Goal: Check status

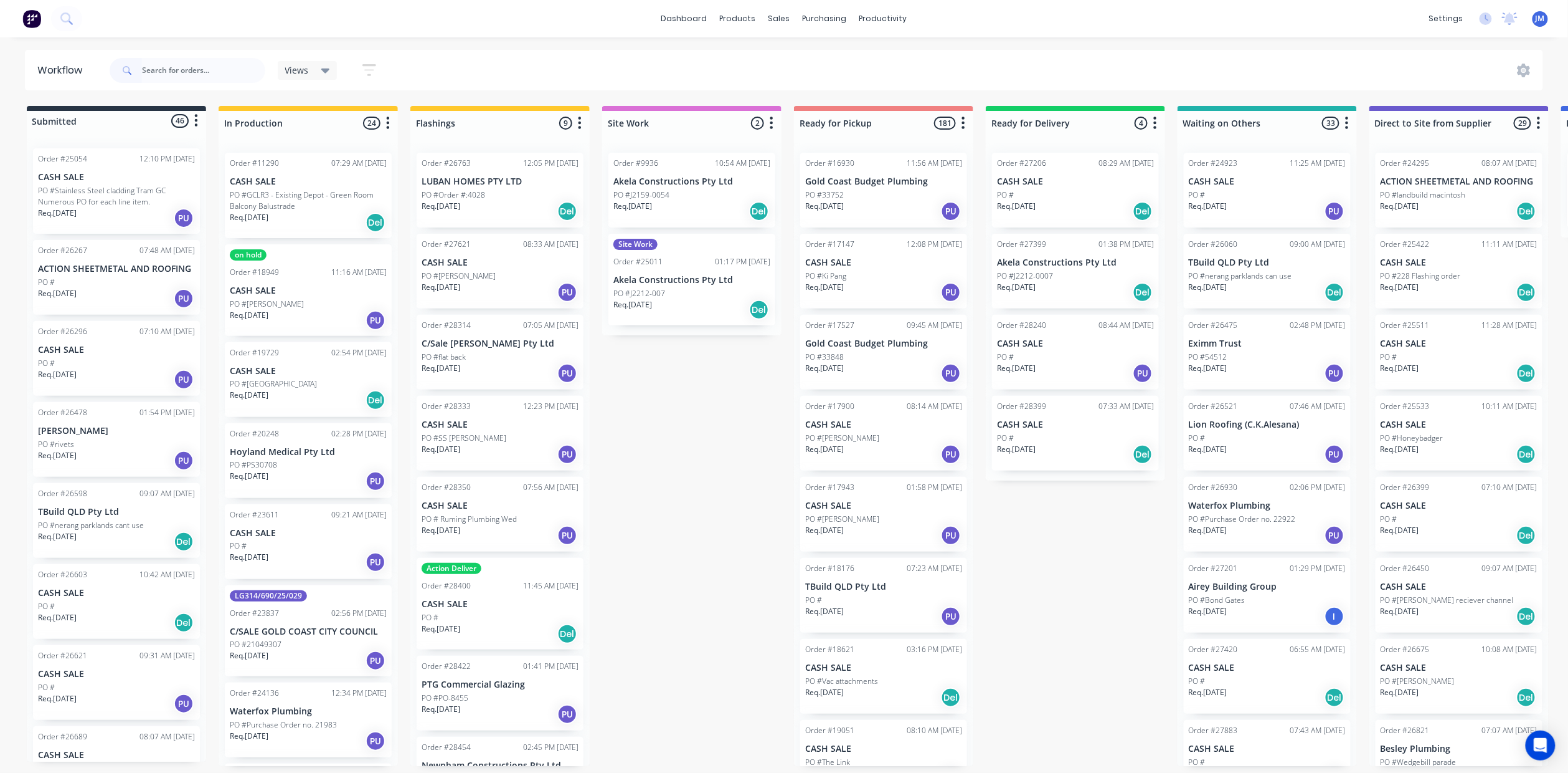
click at [190, 69] on input "text" at bounding box center [203, 70] width 124 height 25
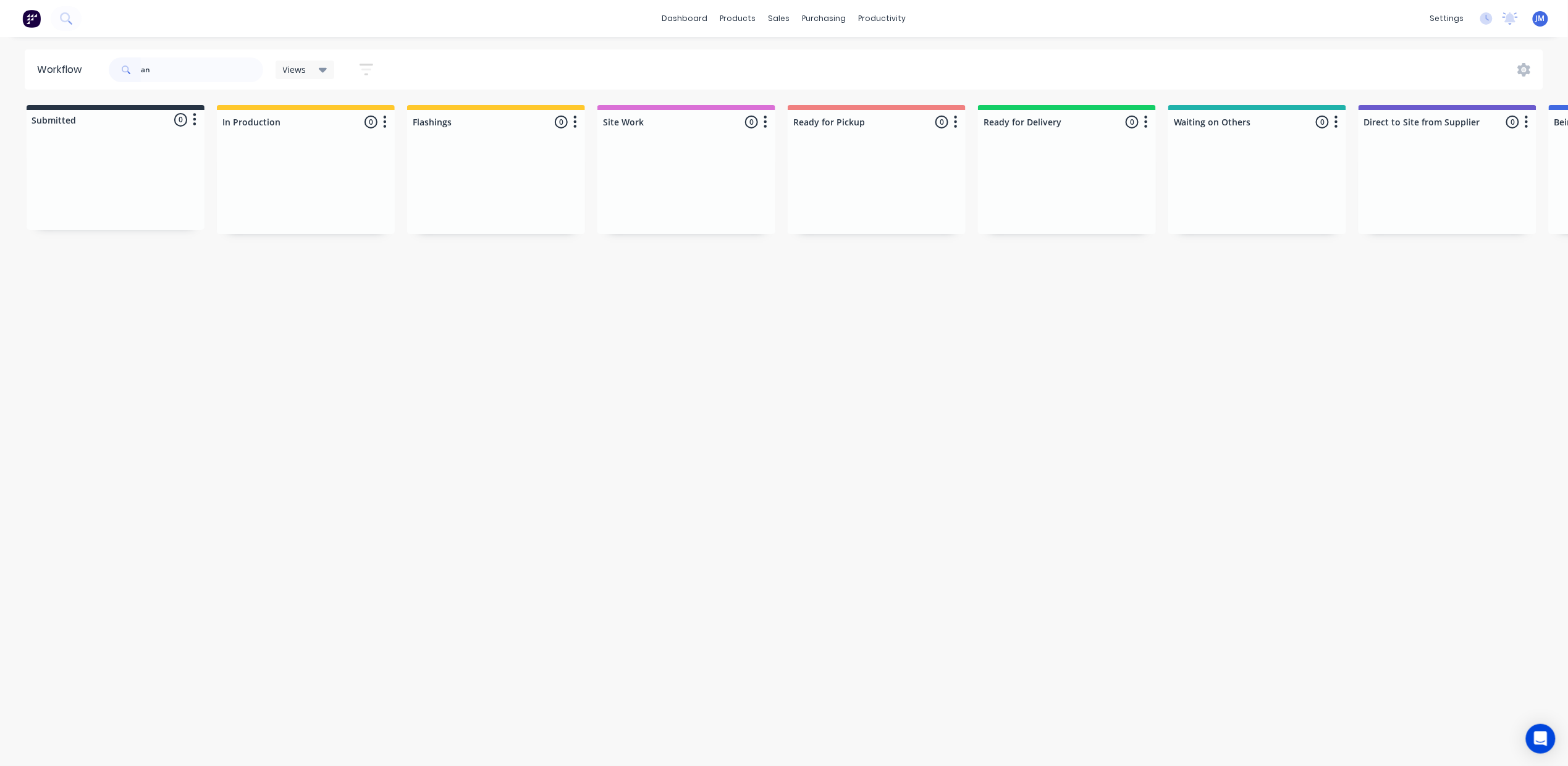
type input "a"
click at [279, 191] on p "PO #5mm mild steel plates" at bounding box center [274, 193] width 92 height 11
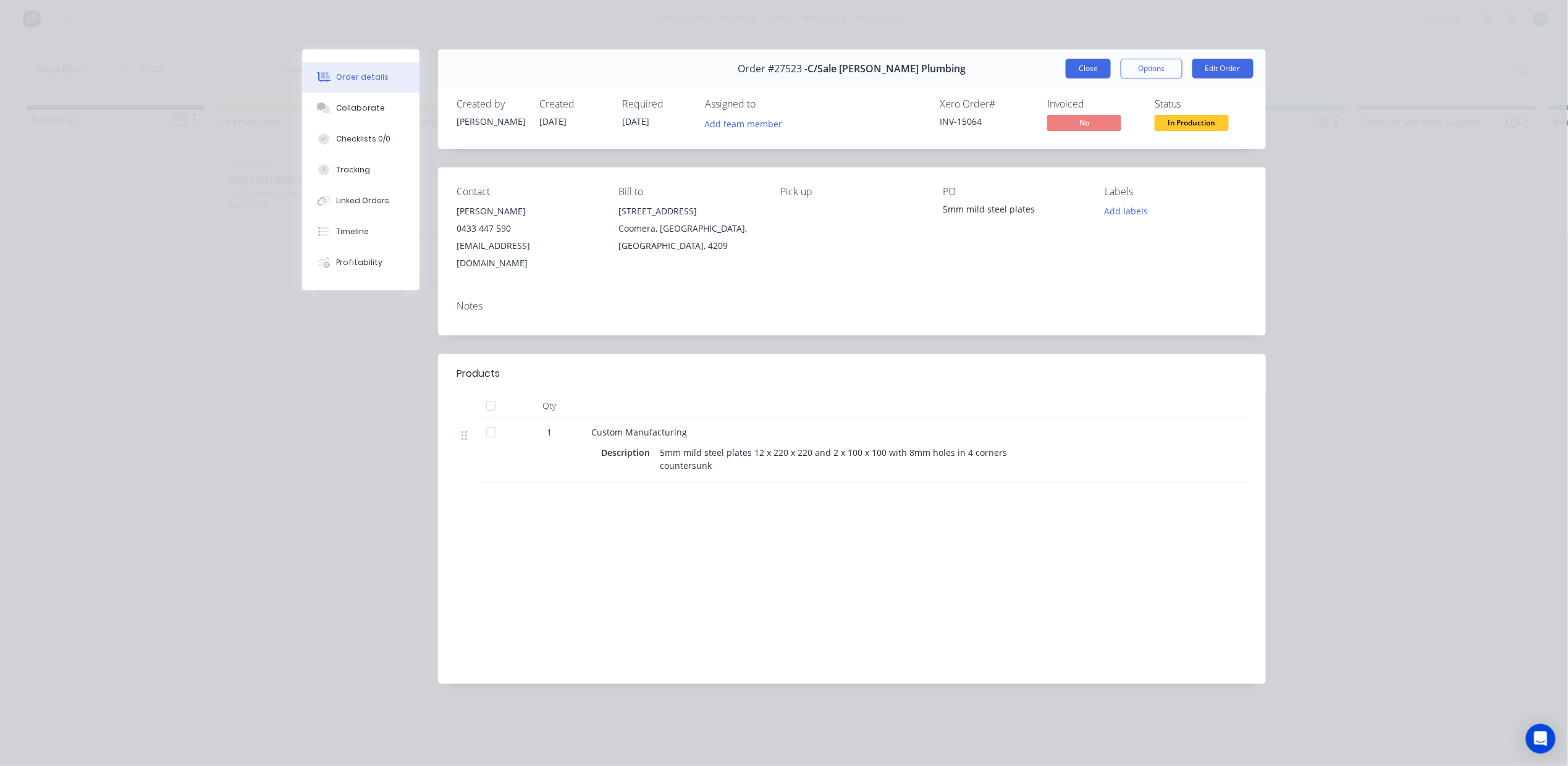
click at [1072, 70] on button "Close" at bounding box center [1087, 68] width 45 height 20
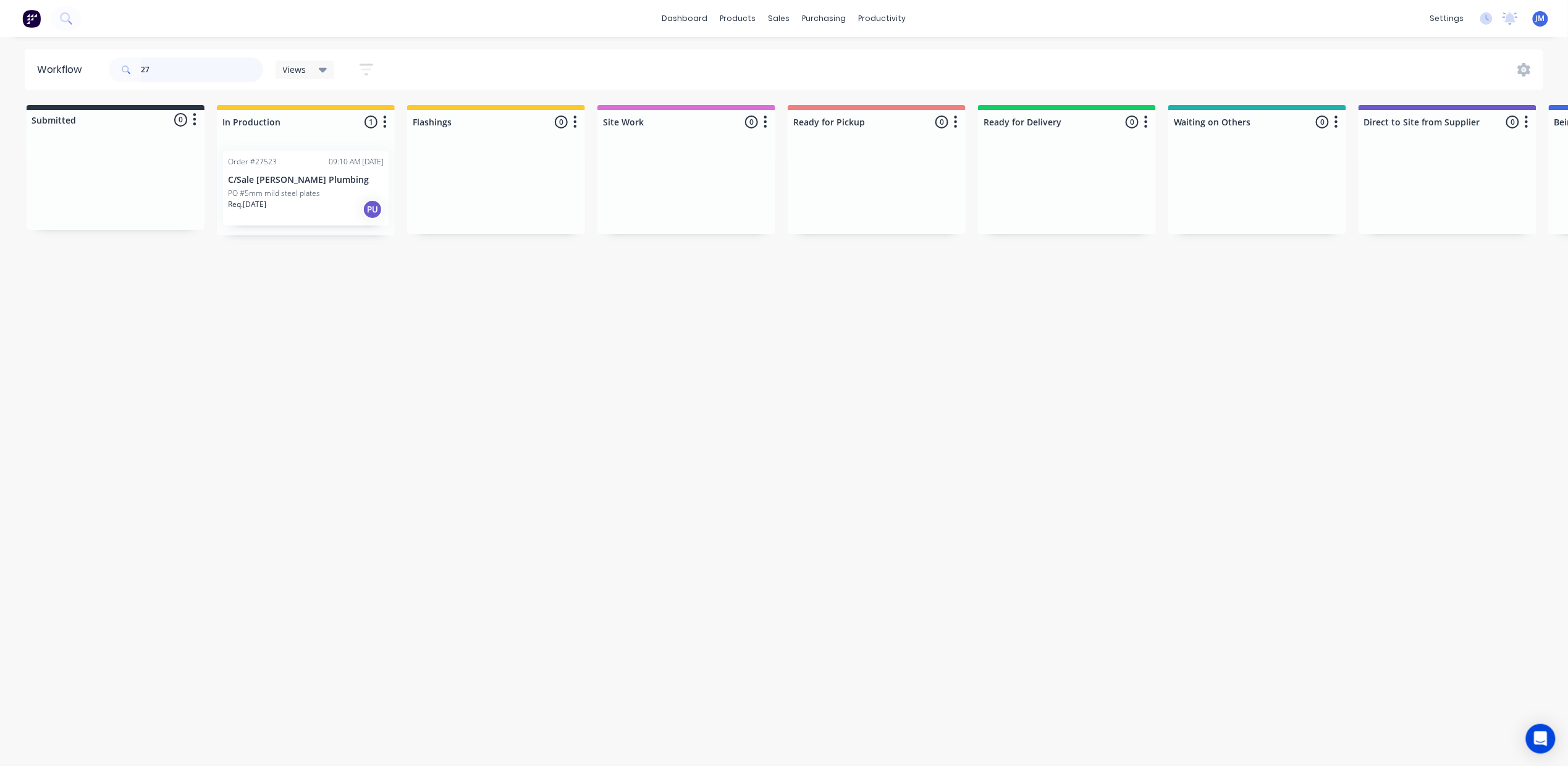
type input "2"
click at [201, 73] on input "28350" at bounding box center [201, 69] width 123 height 24
type input "2"
drag, startPoint x: 272, startPoint y: 198, endPoint x: 349, endPoint y: 197, distance: 77.0
click at [349, 200] on div "Order #28396 02:42 PM [DATE] C/SALE [PERSON_NAME] BUILDERS PO # Req. [DATE] Del" at bounding box center [305, 188] width 178 height 94
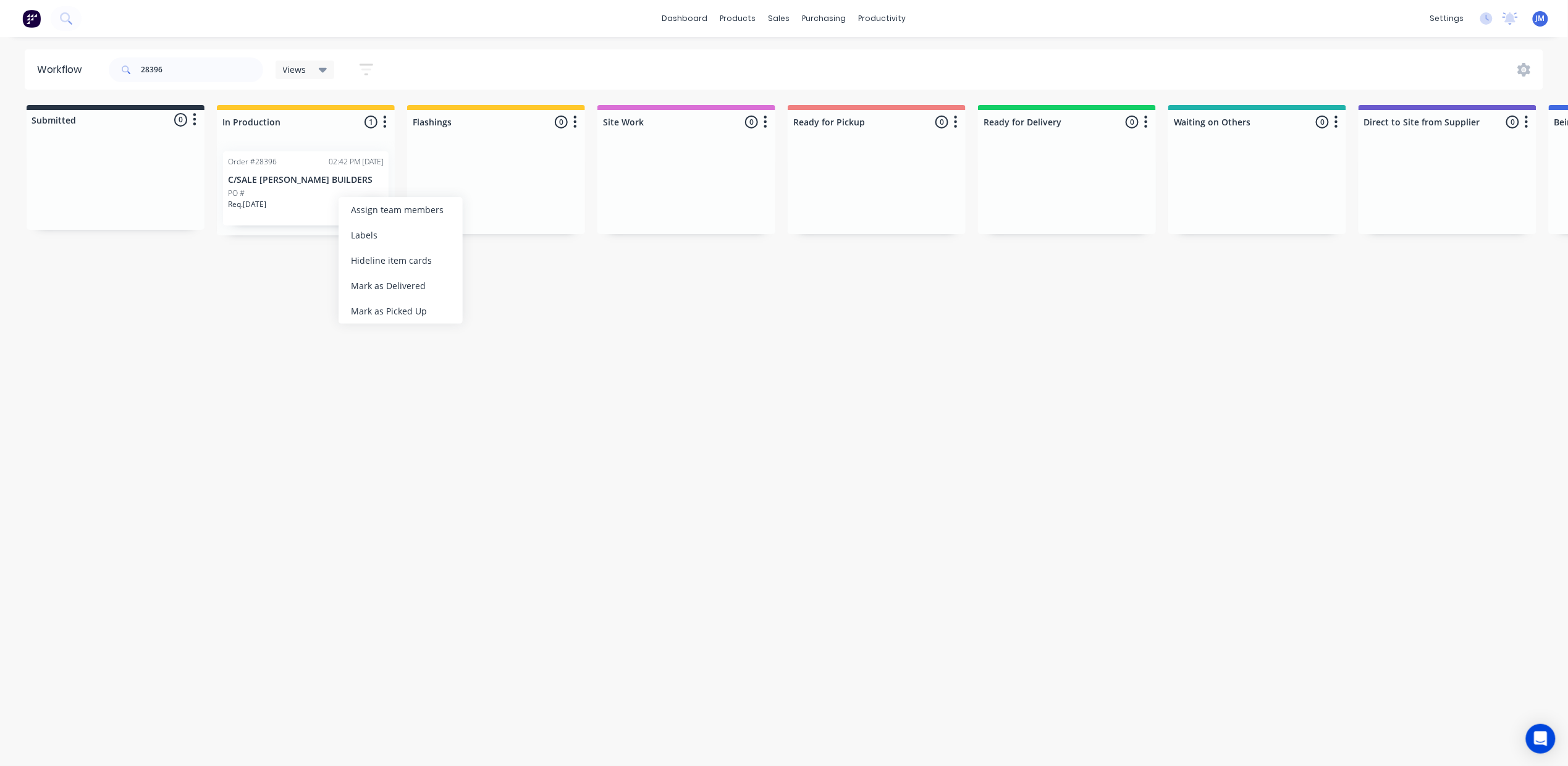
click at [406, 305] on div "Mark as Picked Up" at bounding box center [400, 310] width 125 height 25
click at [187, 75] on input "28396" at bounding box center [201, 69] width 123 height 24
type input "2"
drag, startPoint x: 485, startPoint y: 185, endPoint x: 856, endPoint y: 173, distance: 371.2
click at [856, 173] on div "Submitted 0 Status colour #273444 hex #273444 Save Cancel Summaries Total order…" at bounding box center [1110, 169] width 2239 height 130
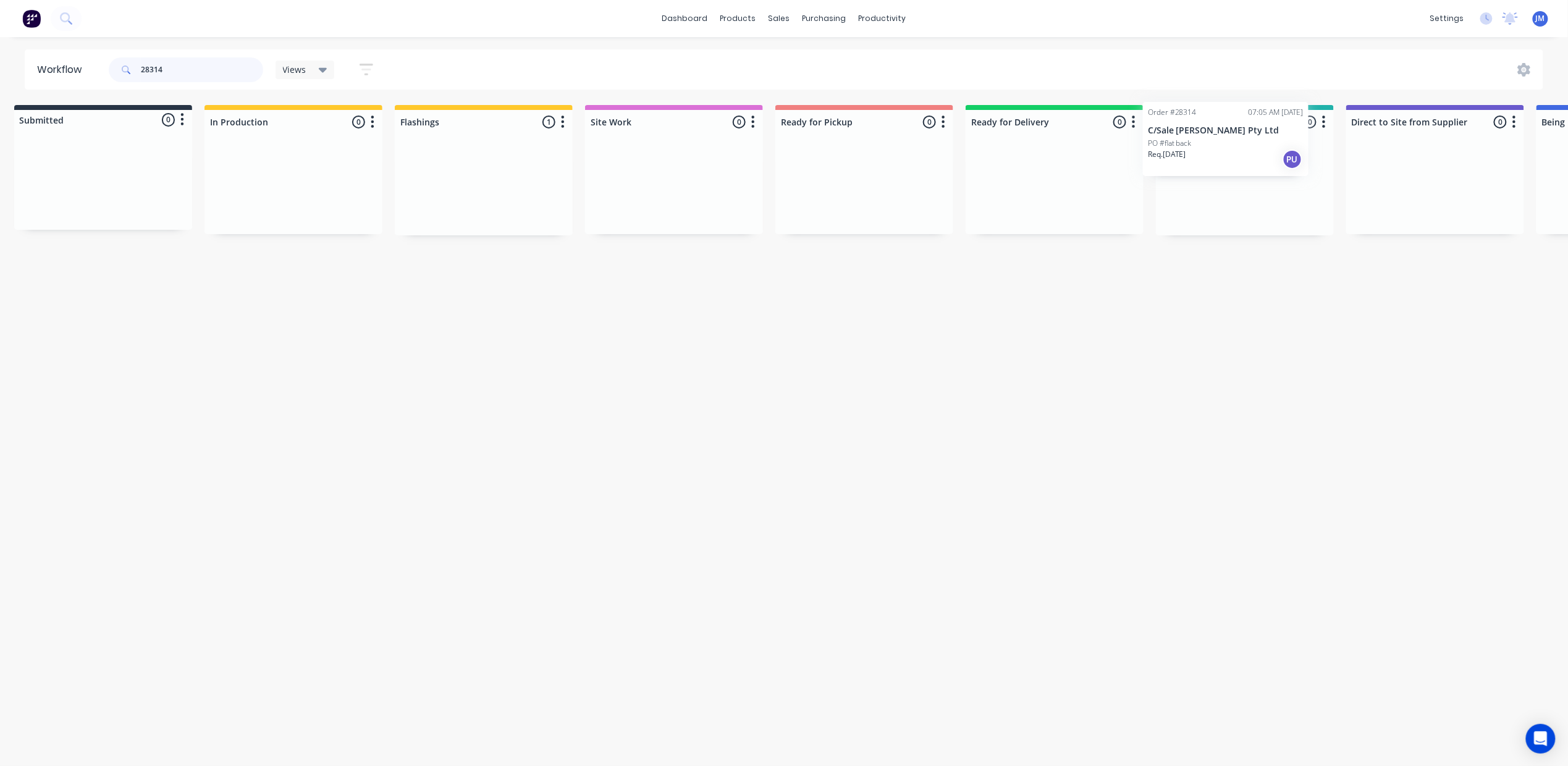
drag, startPoint x: 478, startPoint y: 175, endPoint x: 1212, endPoint y: 126, distance: 735.6
click at [1212, 126] on div "Submitted 0 Status colour #273444 hex #273444 Save Cancel Summaries Total order…" at bounding box center [1098, 169] width 2239 height 130
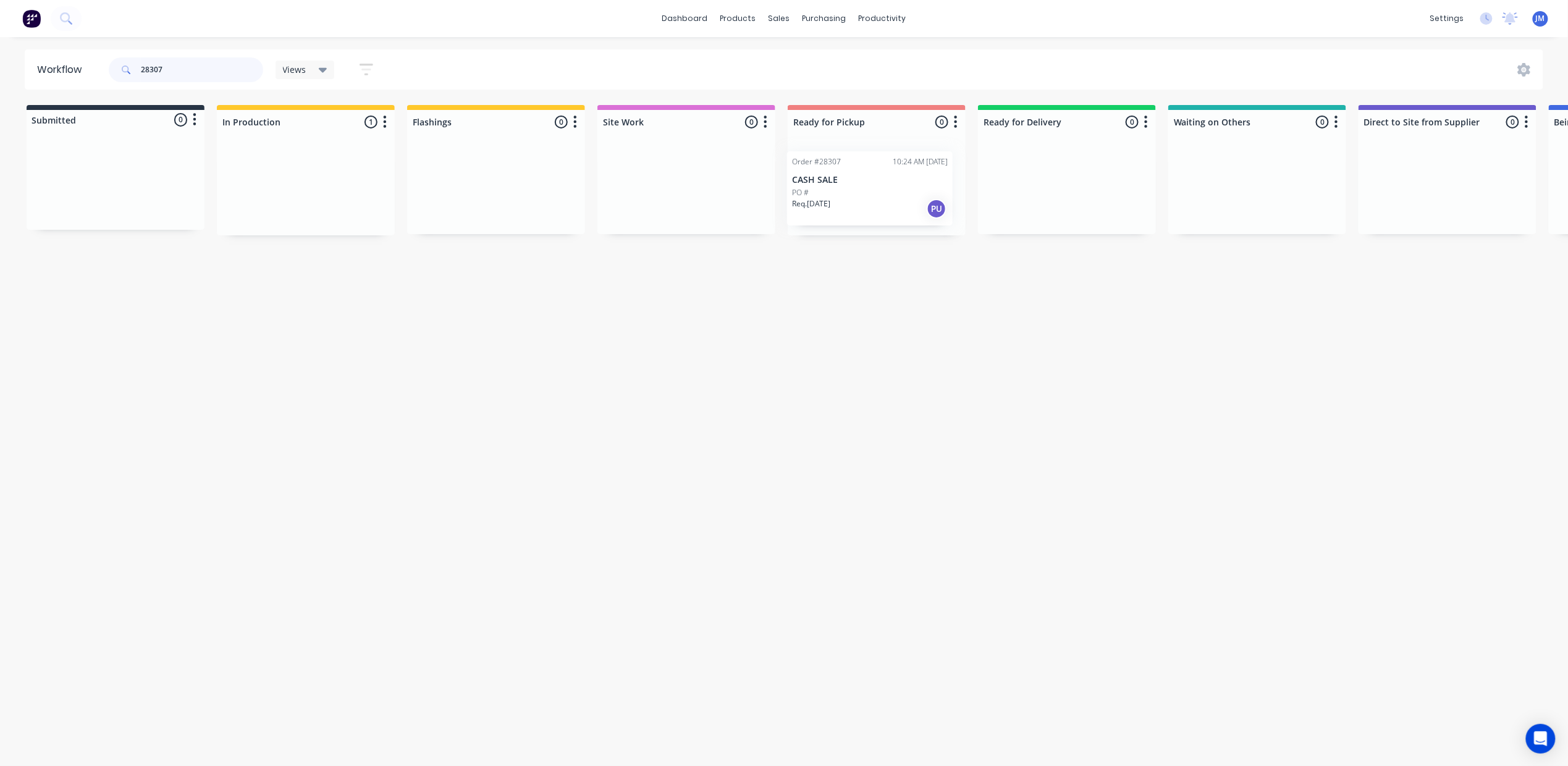
drag, startPoint x: 483, startPoint y: 206, endPoint x: 870, endPoint y: 201, distance: 387.0
click at [865, 206] on div "Submitted 0 Status colour #273444 hex #273444 Save Cancel Summaries Total order…" at bounding box center [1110, 169] width 2239 height 130
type input "2"
click at [1127, 286] on div "Mark as Delivered" at bounding box center [1160, 280] width 125 height 25
click at [199, 65] on input "28399" at bounding box center [201, 69] width 123 height 24
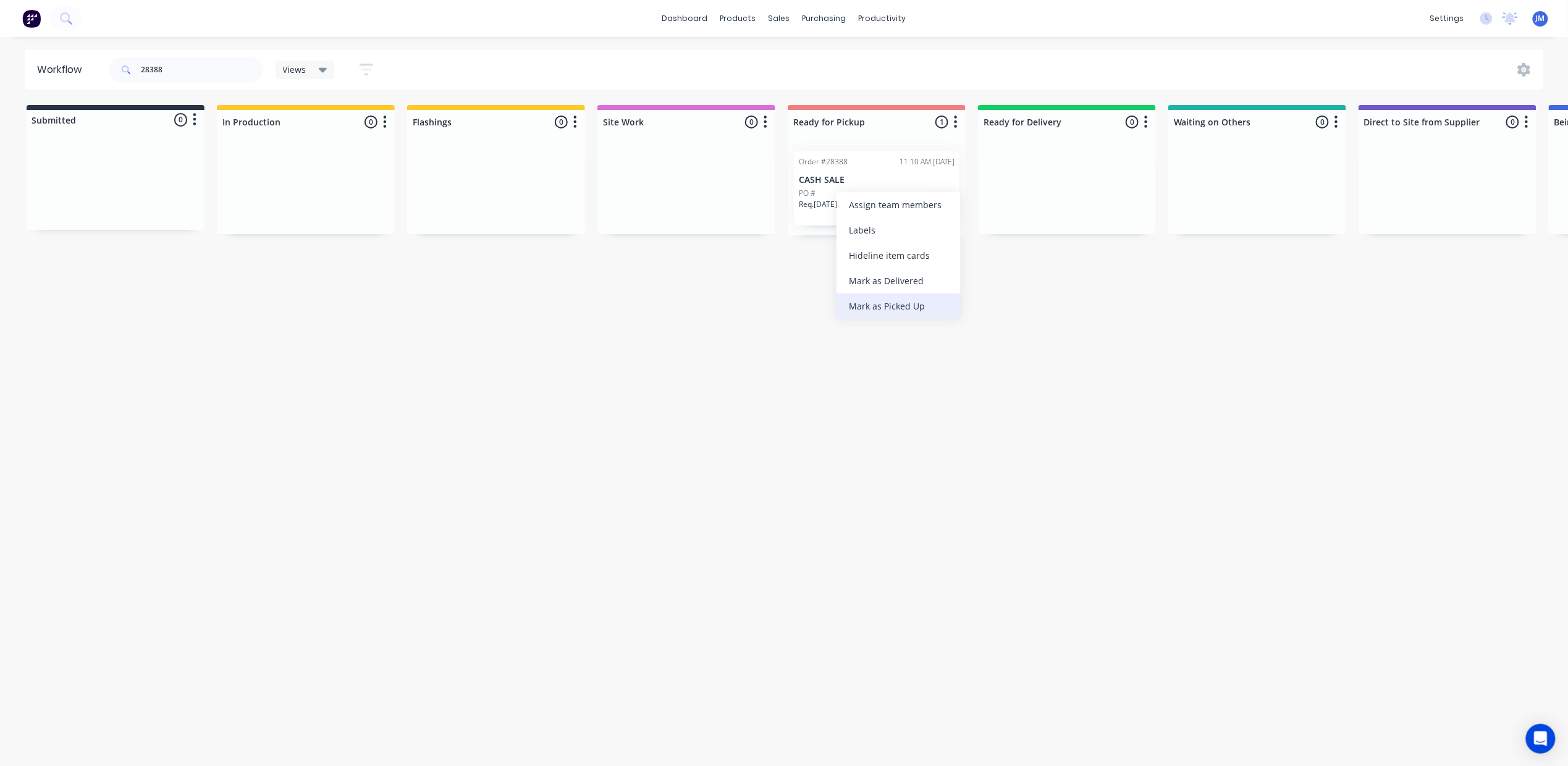
click at [867, 304] on div "Mark as Picked Up" at bounding box center [898, 305] width 125 height 25
click at [185, 74] on input "28388" at bounding box center [201, 69] width 123 height 24
click at [927, 321] on div "Mark as Picked Up" at bounding box center [954, 325] width 125 height 25
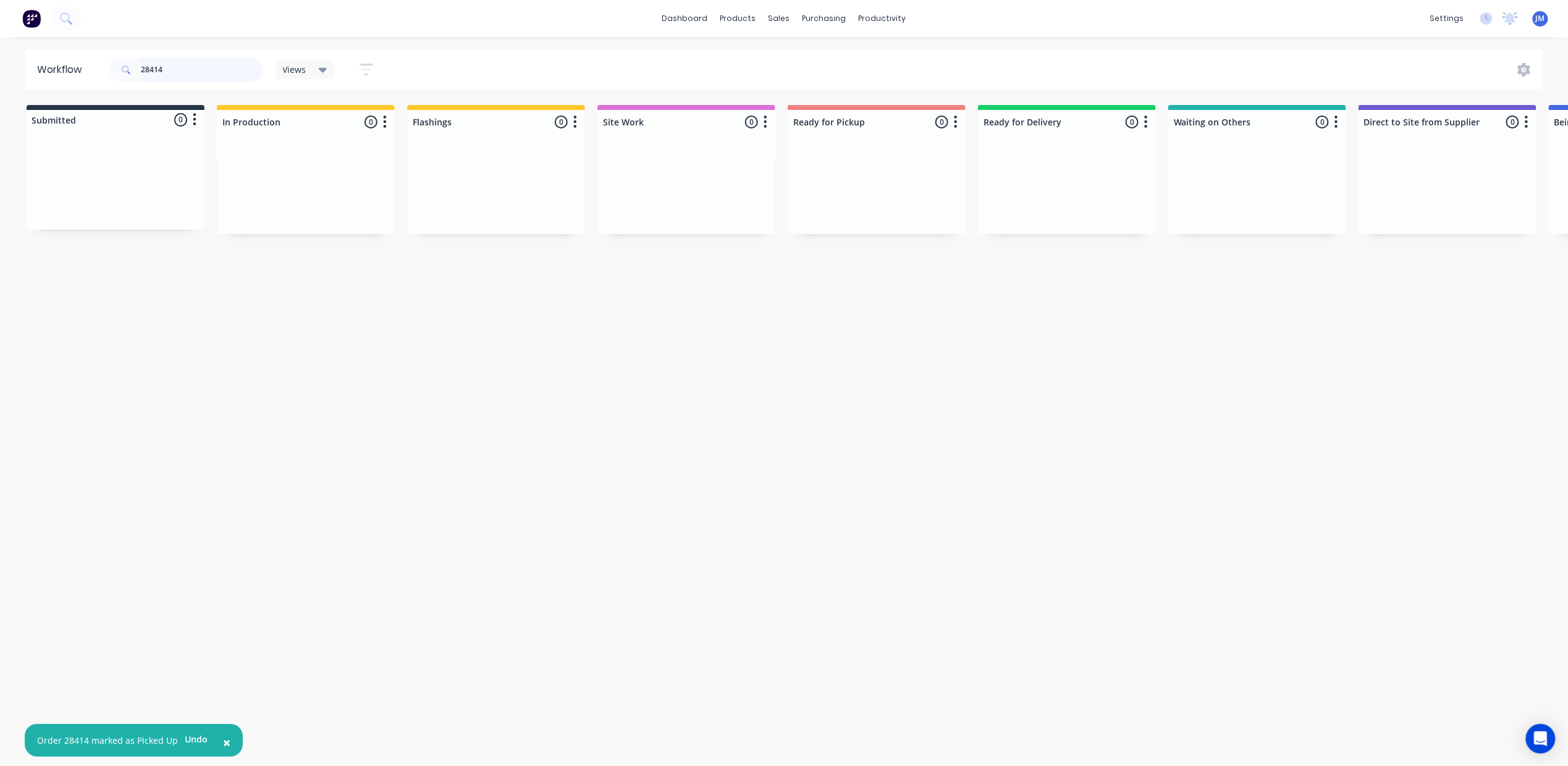
click at [175, 67] on input "28414" at bounding box center [201, 69] width 123 height 24
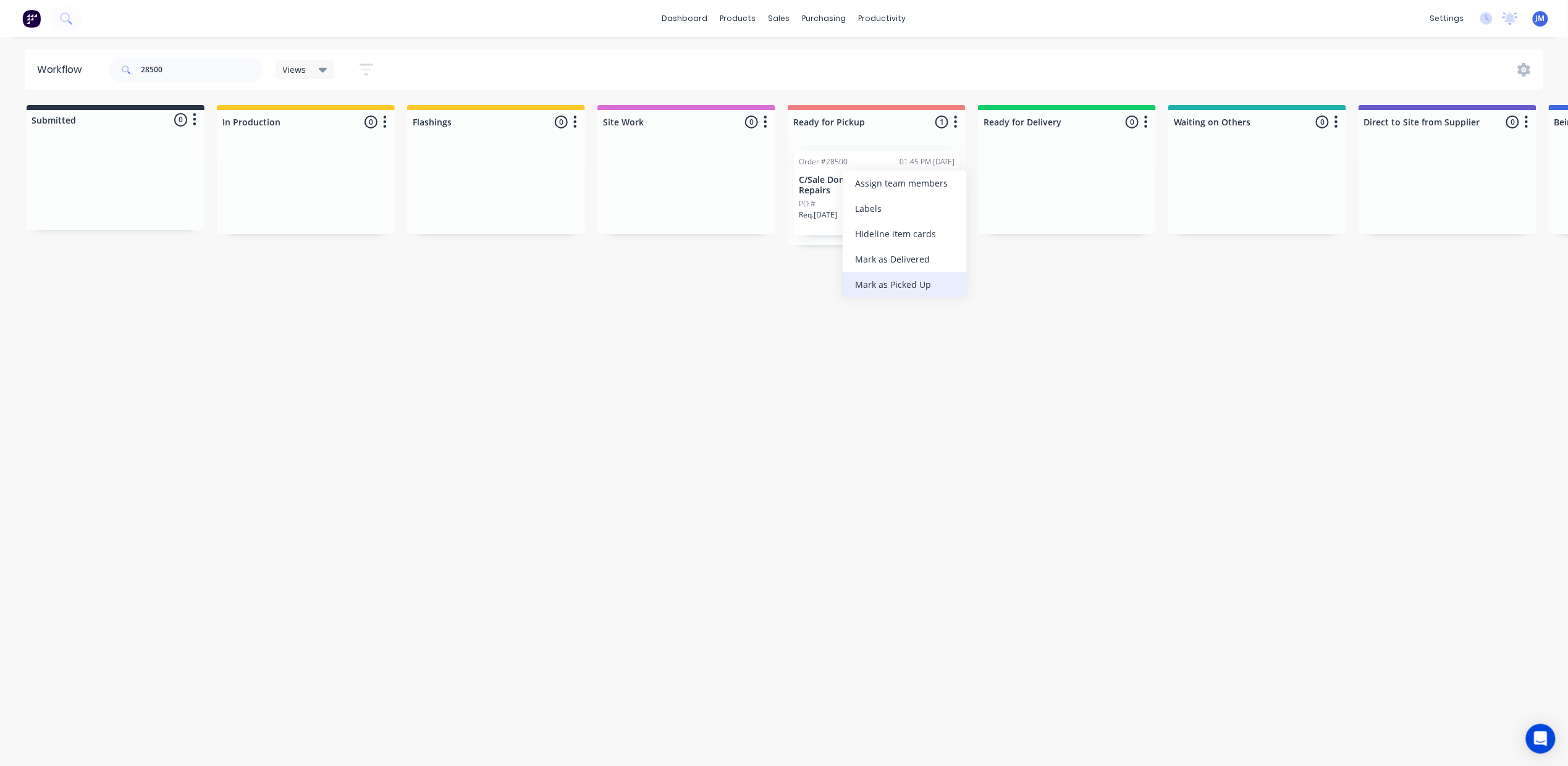
click at [883, 282] on div "Mark as Picked Up" at bounding box center [904, 284] width 125 height 25
click at [173, 67] on input "28500" at bounding box center [201, 69] width 123 height 24
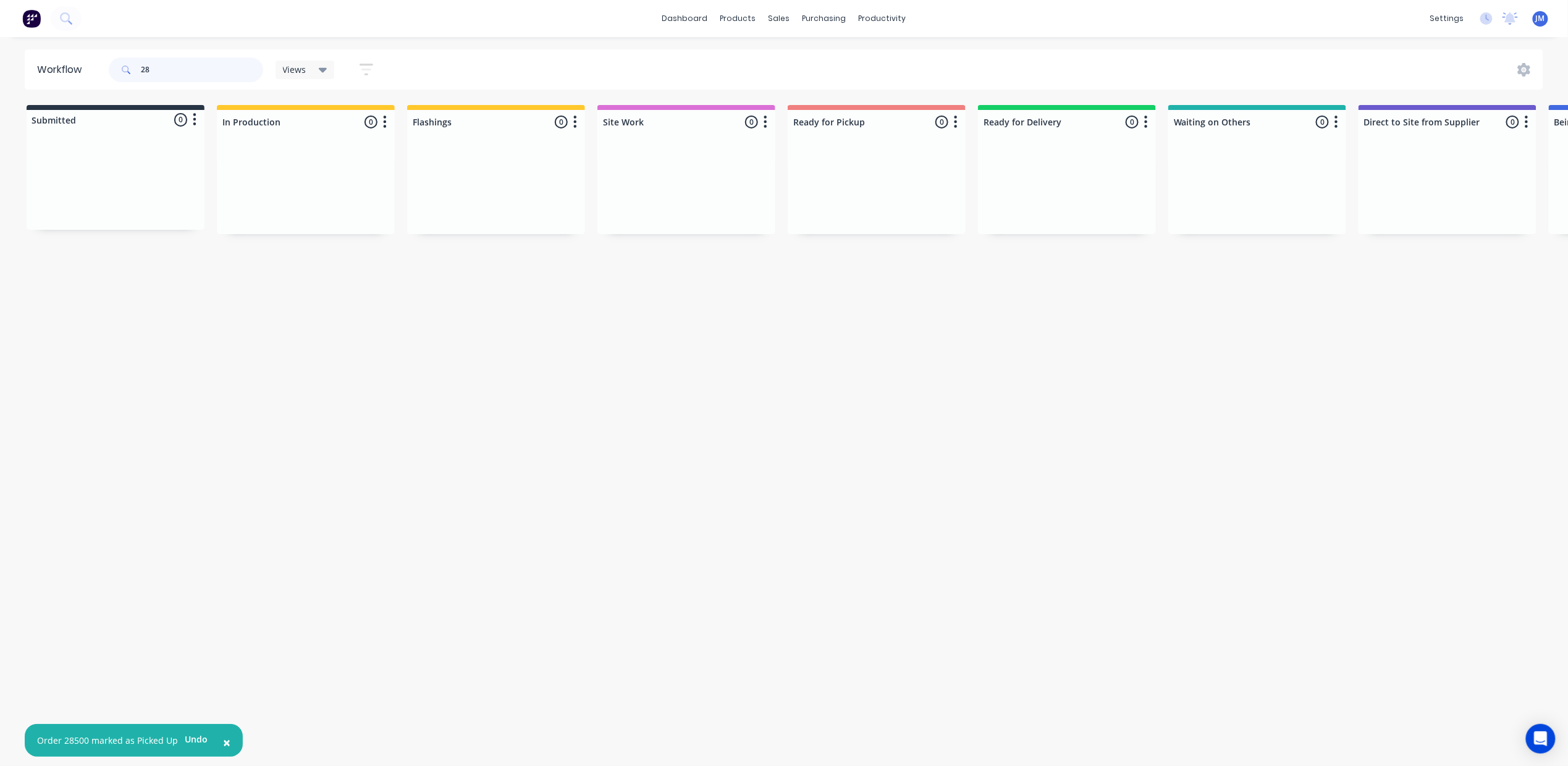
type input "2"
drag, startPoint x: 82, startPoint y: 179, endPoint x: 286, endPoint y: 160, distance: 204.9
click at [302, 179] on div "Submitted 1 Status colour #273444 hex #273444 Save Cancel Summaries Total order…" at bounding box center [1110, 169] width 2239 height 130
drag, startPoint x: 110, startPoint y: 198, endPoint x: 490, endPoint y: 179, distance: 380.5
click at [481, 186] on div "Submitted 1 Status colour #273444 hex #273444 Save Cancel Summaries Total order…" at bounding box center [1110, 169] width 2239 height 130
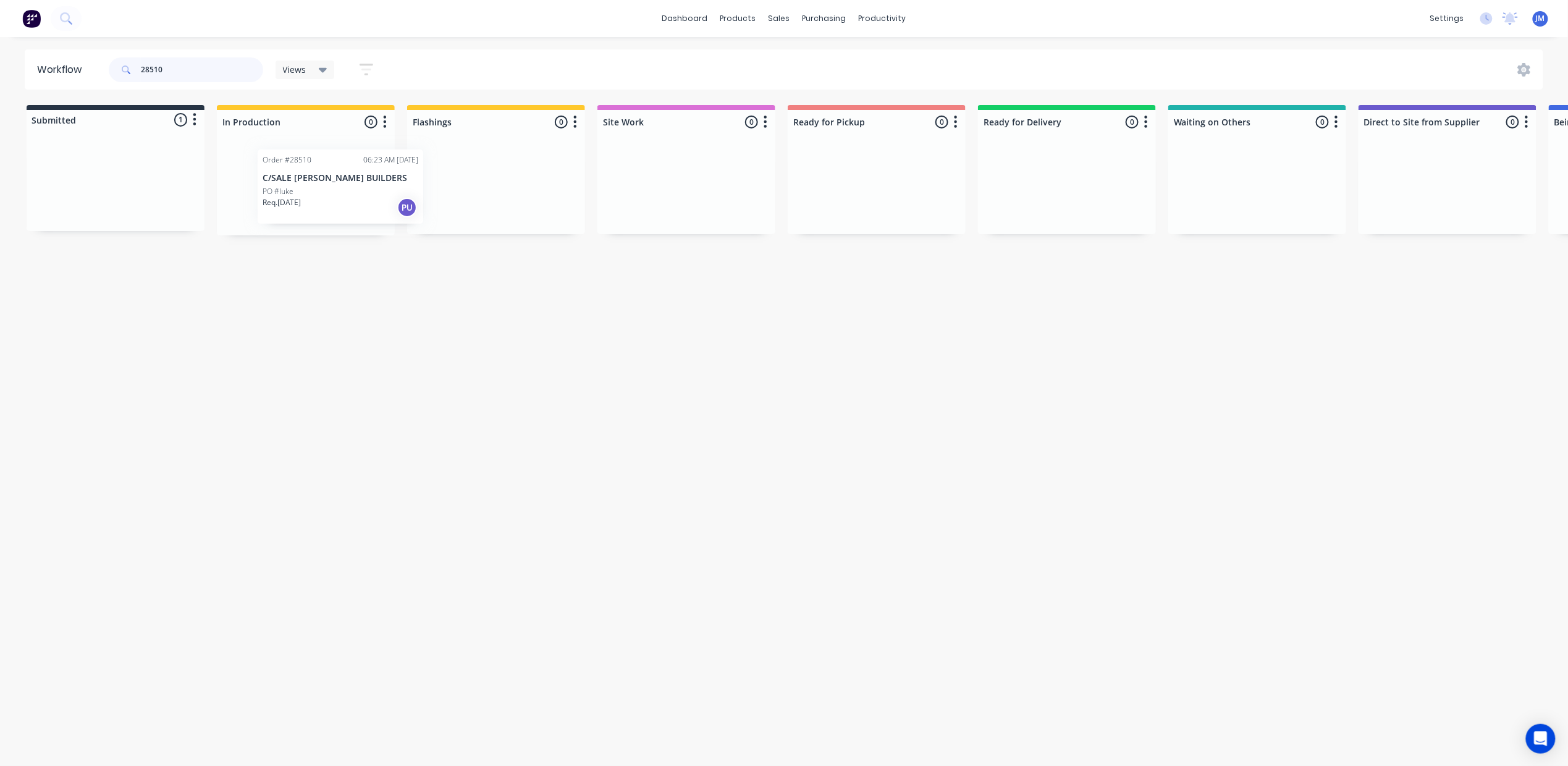
drag, startPoint x: 78, startPoint y: 200, endPoint x: 307, endPoint y: 203, distance: 229.0
click at [303, 202] on div "Submitted 1 Status colour #273444 hex #273444 Save Cancel Summaries Total order…" at bounding box center [1110, 169] width 2239 height 130
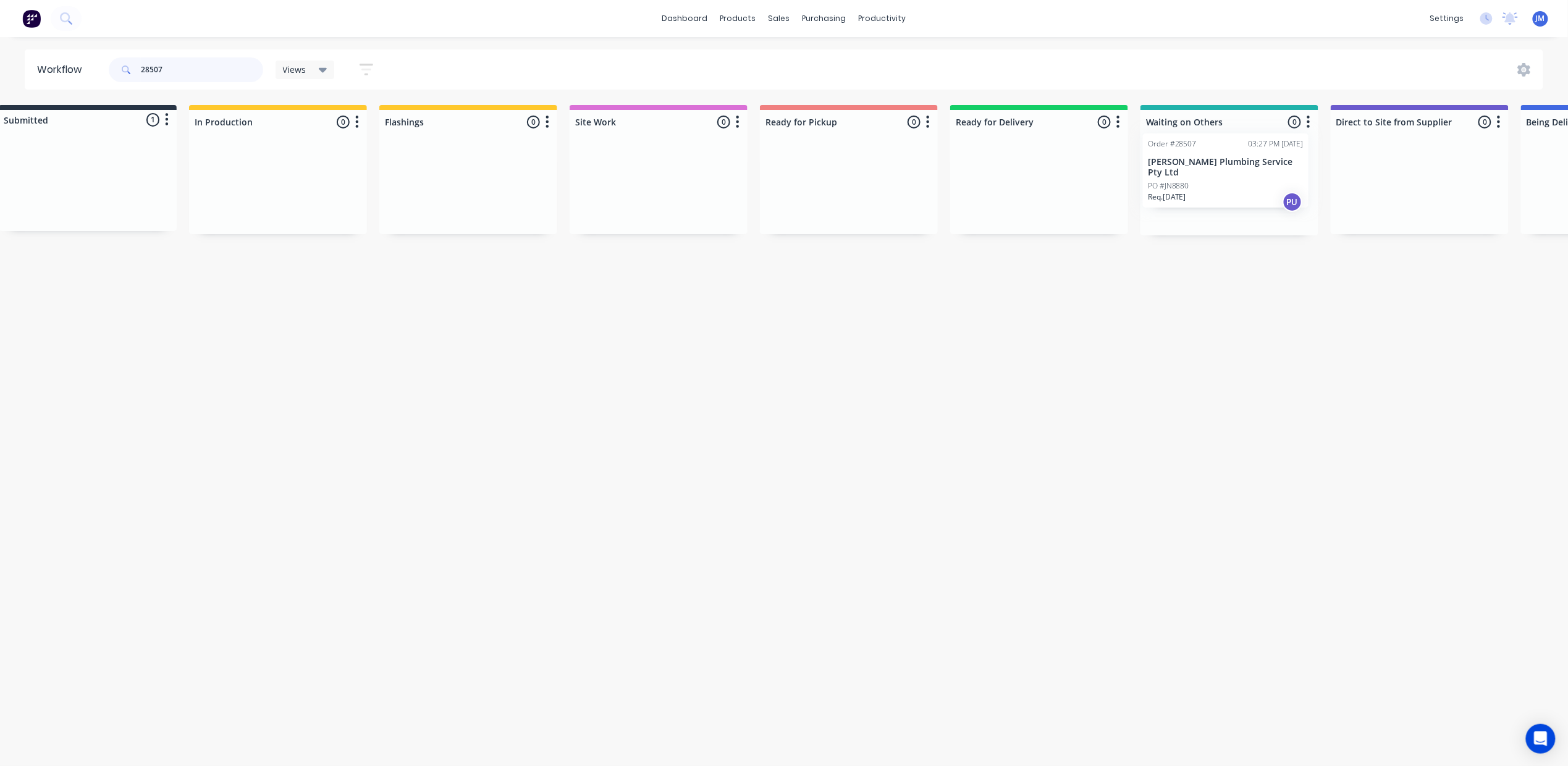
scroll to position [0, 34]
drag, startPoint x: 140, startPoint y: 190, endPoint x: 1259, endPoint y: 175, distance: 1119.1
click at [1259, 175] on div "Submitted 1 Status colour #273444 hex #273444 Save Cancel Summaries Total order…" at bounding box center [1077, 169] width 2239 height 130
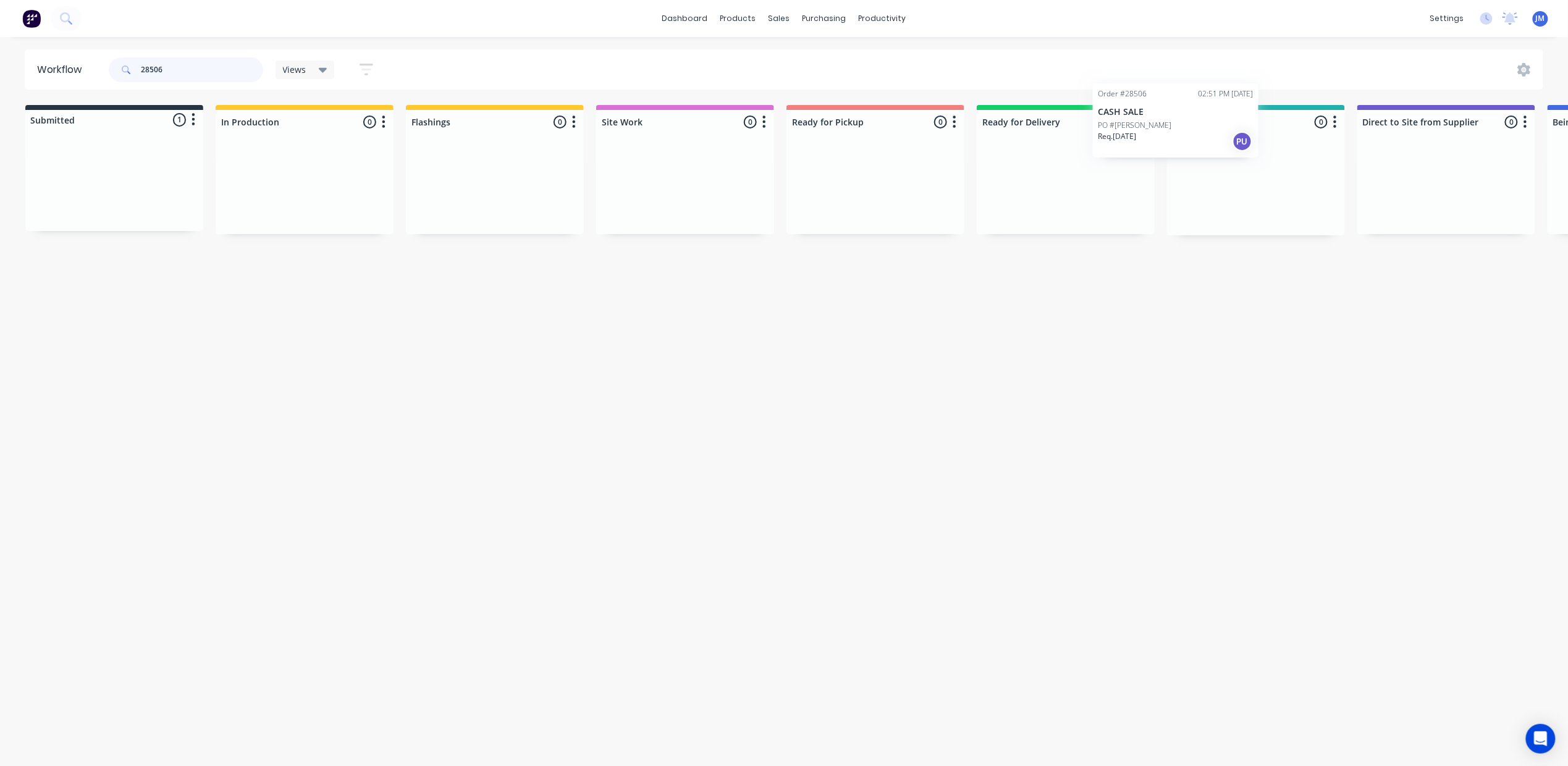
scroll to position [0, 8]
drag, startPoint x: 137, startPoint y: 191, endPoint x: 1228, endPoint y: 217, distance: 1091.3
click at [1227, 215] on div "Submitted 1 Status colour #273444 hex #273444 Save Cancel Summaries Total order…" at bounding box center [1102, 169] width 2239 height 130
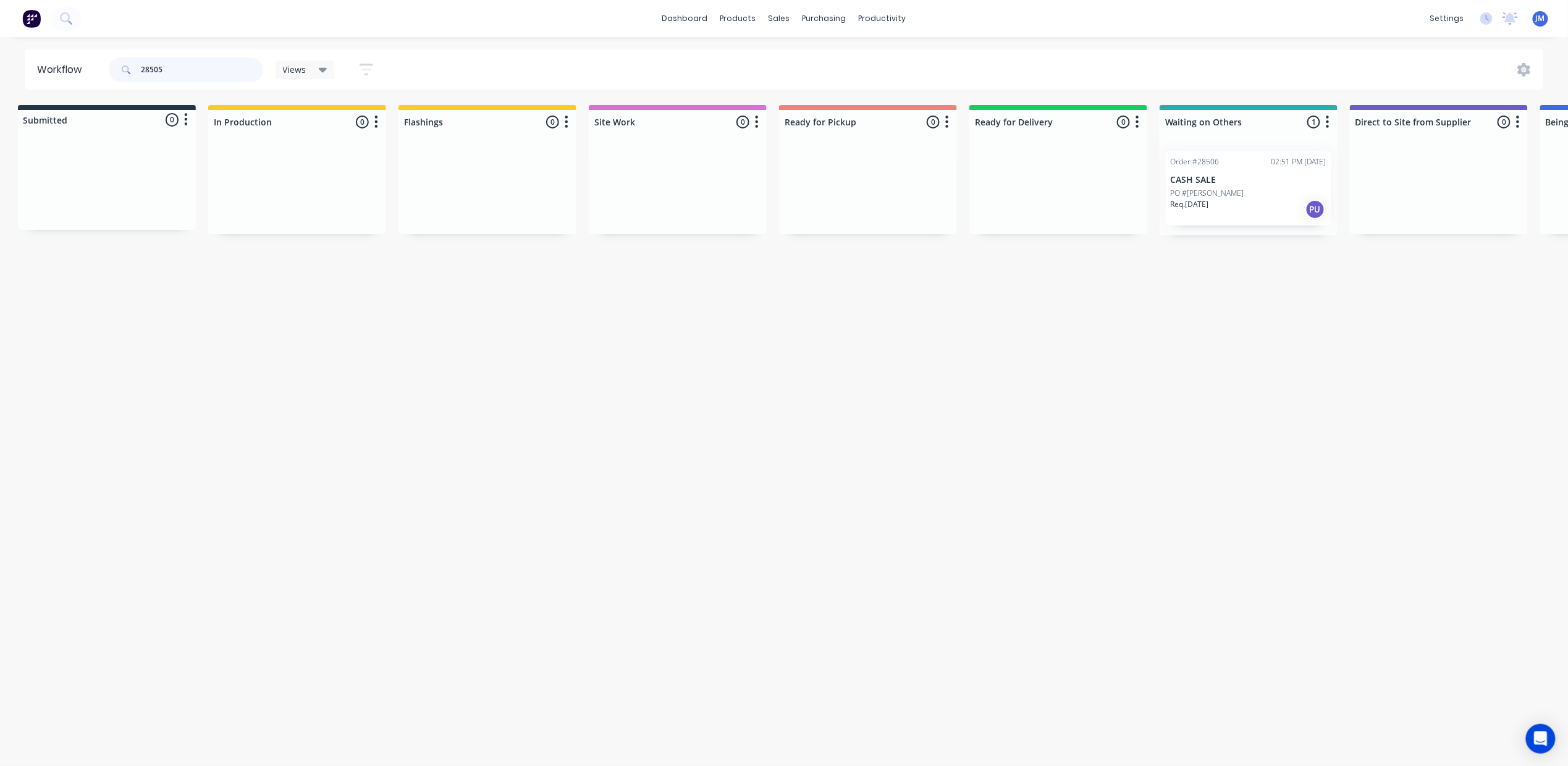
scroll to position [0, 0]
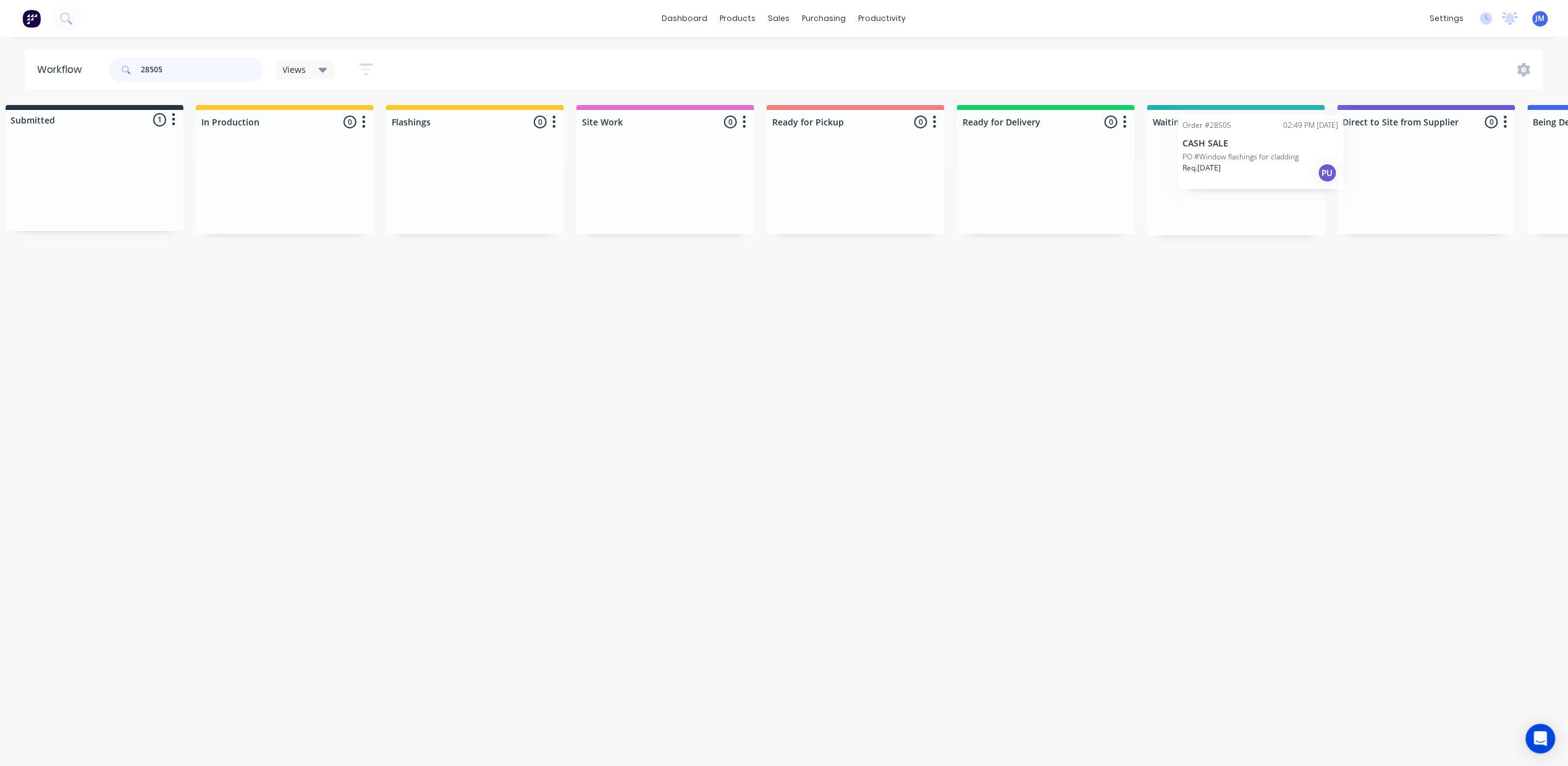
drag, startPoint x: 152, startPoint y: 166, endPoint x: 1300, endPoint y: 137, distance: 1148.4
click at [1300, 137] on div "Submitted 1 Status colour #273444 hex #273444 Save Cancel Summaries Total order…" at bounding box center [1089, 169] width 2239 height 130
type input "2"
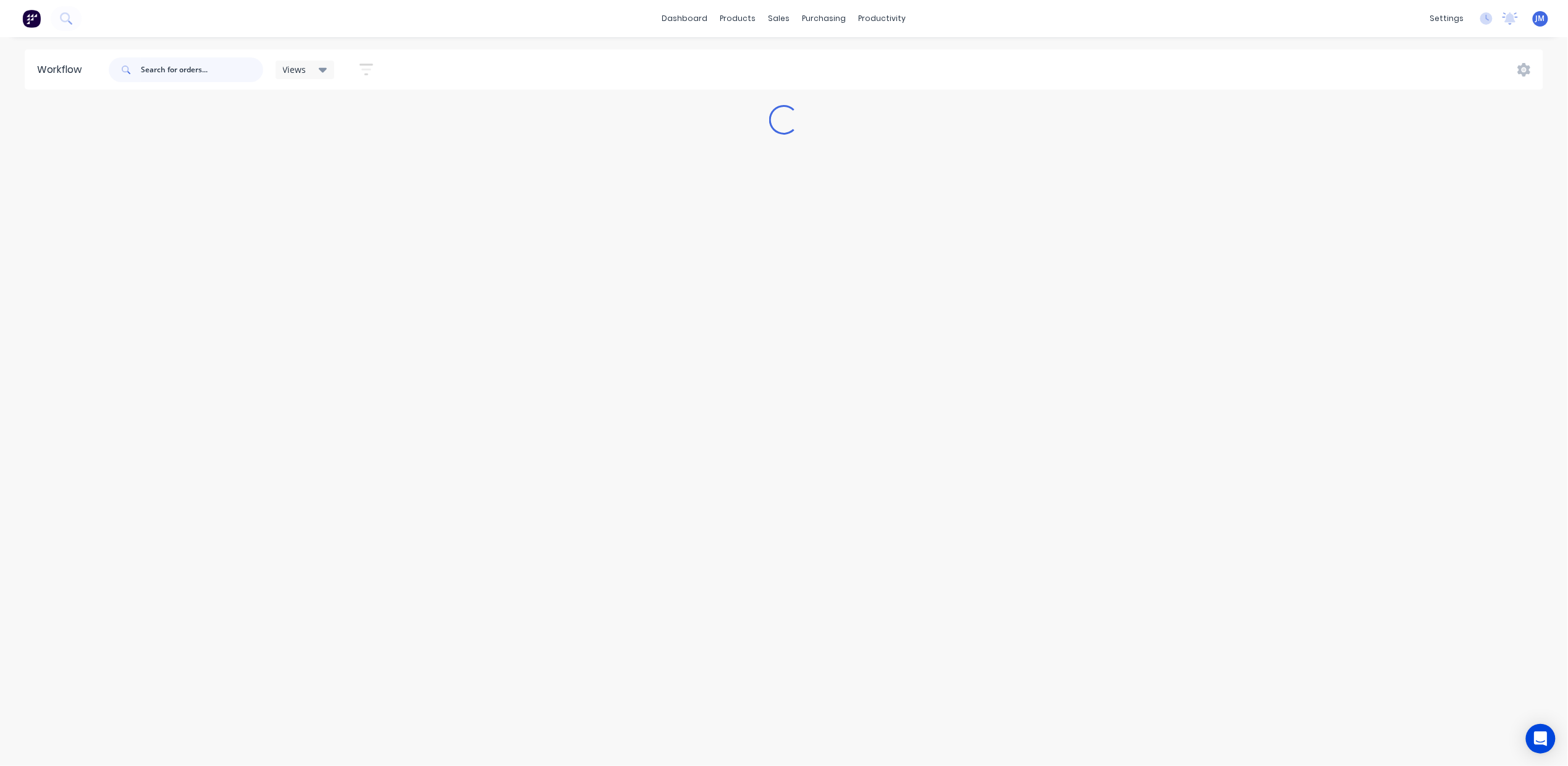
scroll to position [0, 0]
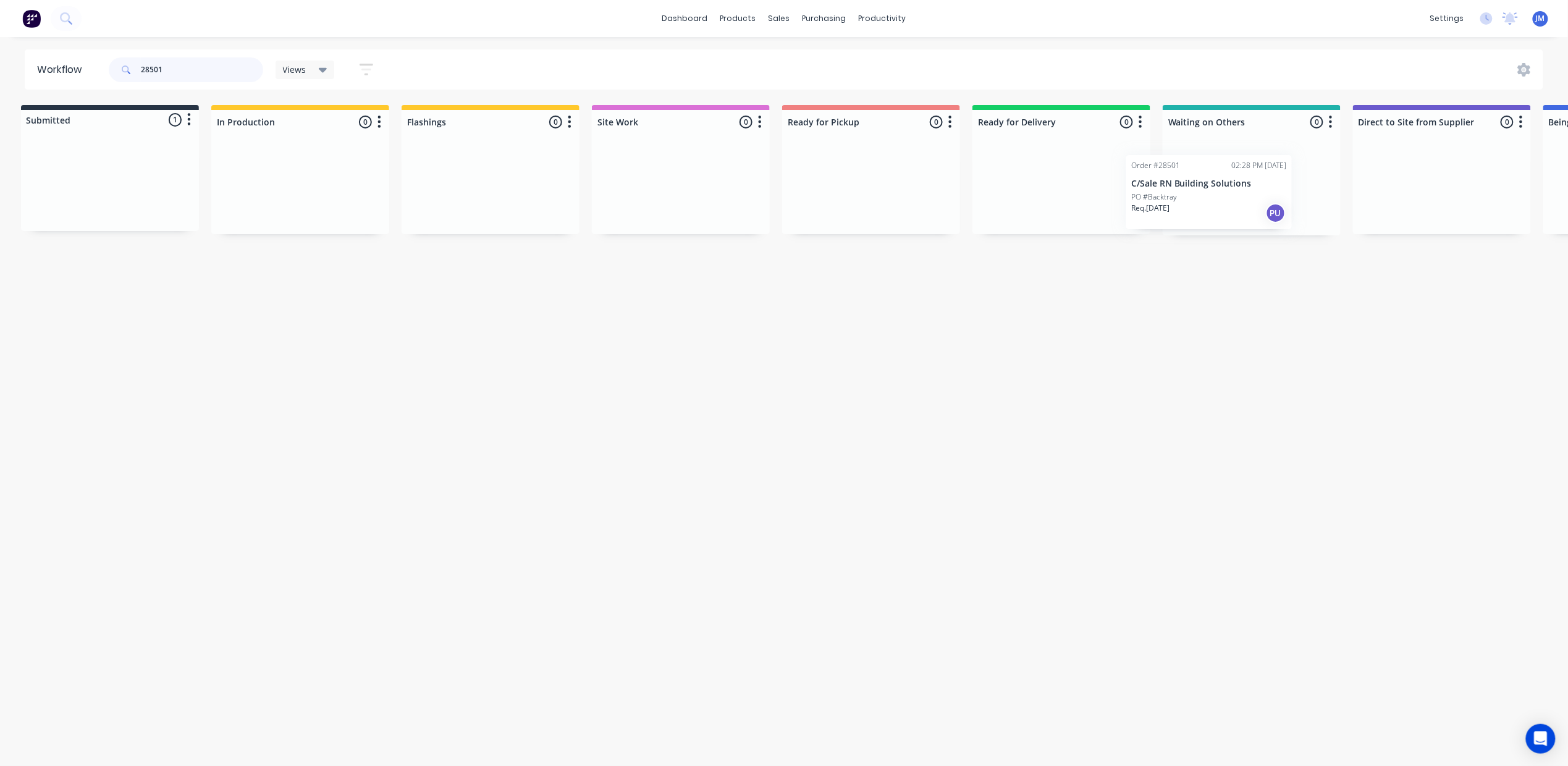
drag, startPoint x: 142, startPoint y: 187, endPoint x: 1267, endPoint y: 147, distance: 1125.7
click at [1267, 150] on div "Submitted 1 Status colour #273444 hex #273444 Save Cancel Summaries Total order…" at bounding box center [1104, 169] width 2239 height 130
drag, startPoint x: 1225, startPoint y: 194, endPoint x: 826, endPoint y: 164, distance: 400.1
click at [834, 169] on div "Submitted 0 Status colour #273444 hex #273444 Save Cancel Summaries Total order…" at bounding box center [1105, 169] width 2239 height 130
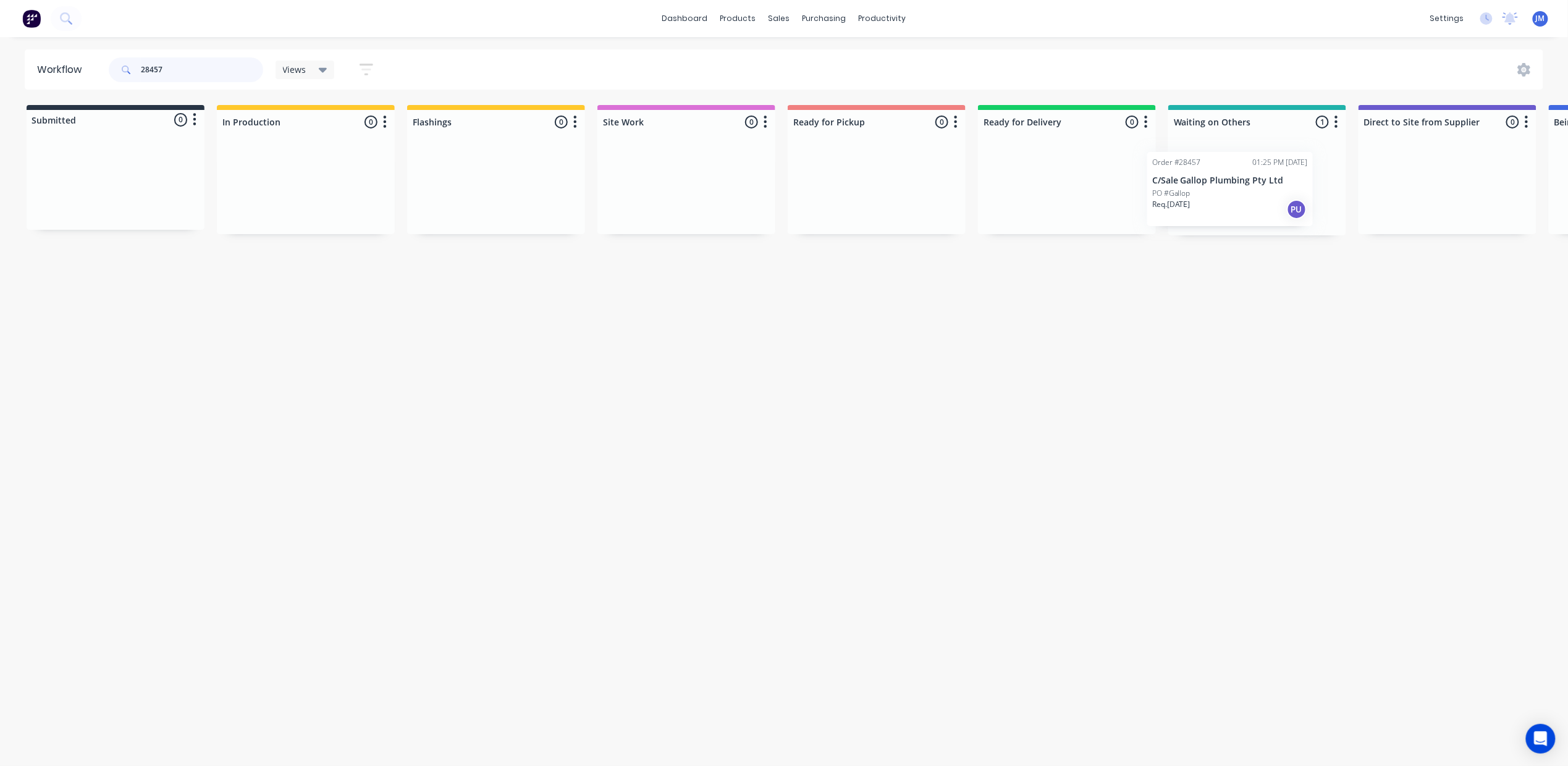
scroll to position [0, 3]
drag, startPoint x: 1226, startPoint y: 199, endPoint x: 848, endPoint y: 205, distance: 378.0
click at [850, 211] on div "Submitted 0 Status colour #273444 hex #273444 Save Cancel Summaries Total order…" at bounding box center [1107, 169] width 2239 height 130
type input "2"
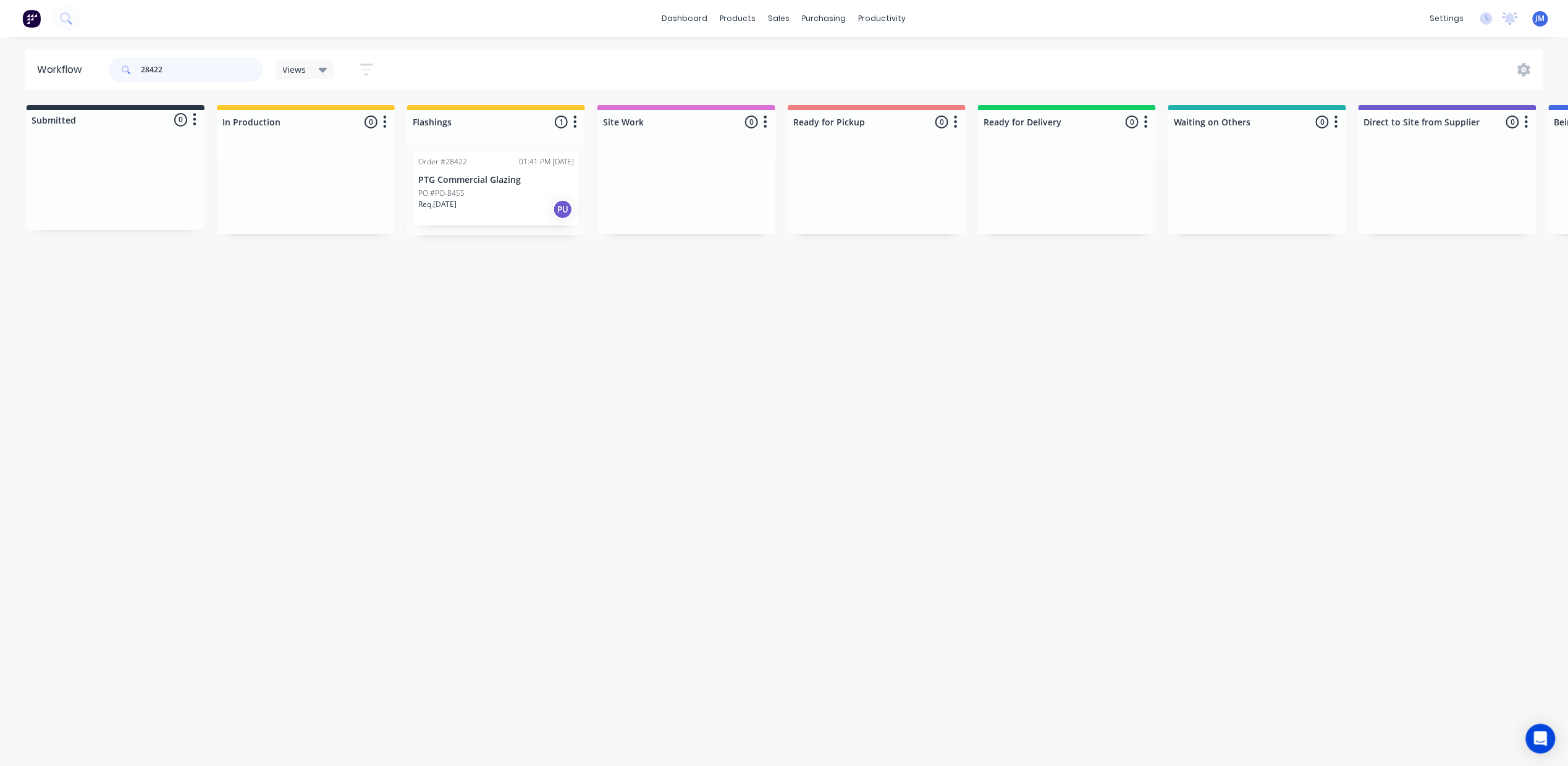
type input "28422"
click at [504, 204] on div "Req. [DATE] PU" at bounding box center [496, 209] width 155 height 21
